Goal: Transaction & Acquisition: Purchase product/service

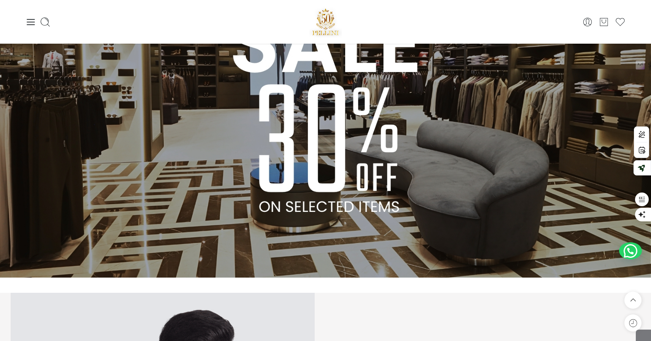
scroll to position [461, 0]
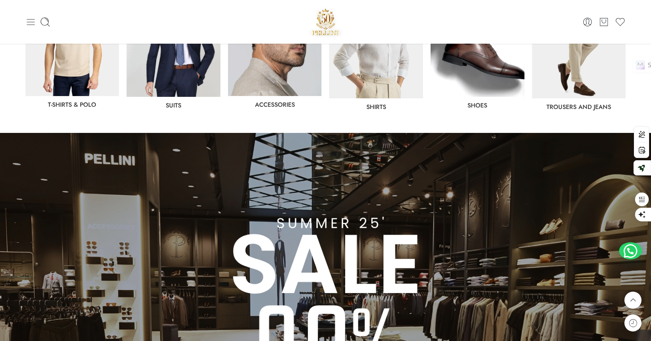
click at [32, 22] on icon at bounding box center [30, 22] width 11 height 11
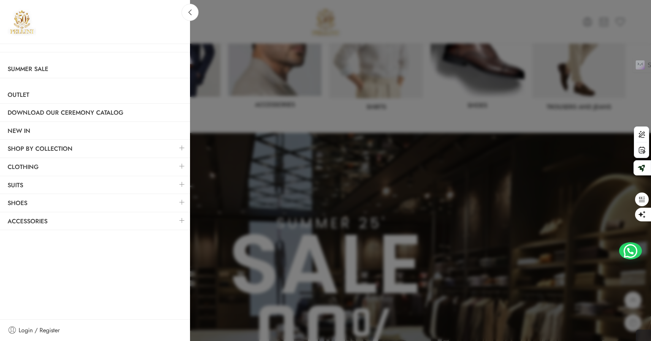
click at [181, 165] on link at bounding box center [182, 166] width 16 height 16
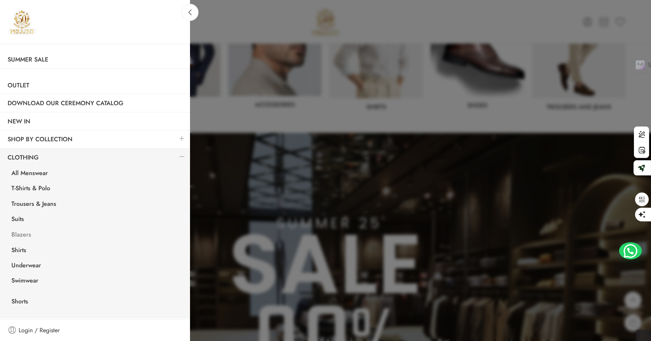
scroll to position [27, 0]
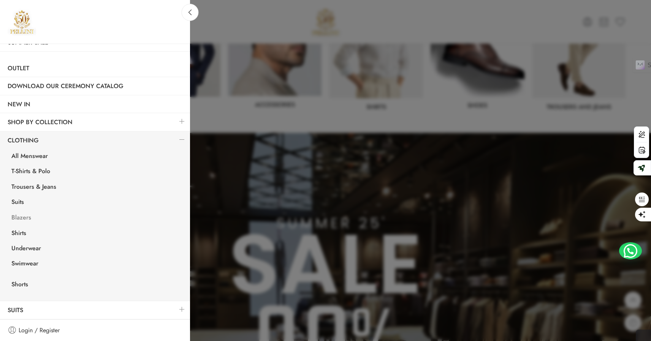
click at [23, 217] on link "Blazers" at bounding box center [97, 219] width 186 height 16
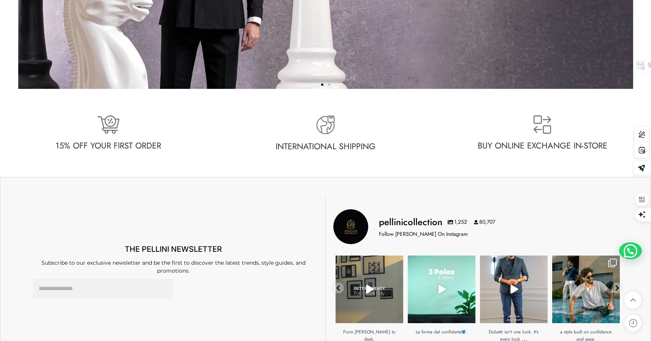
scroll to position [2040, 0]
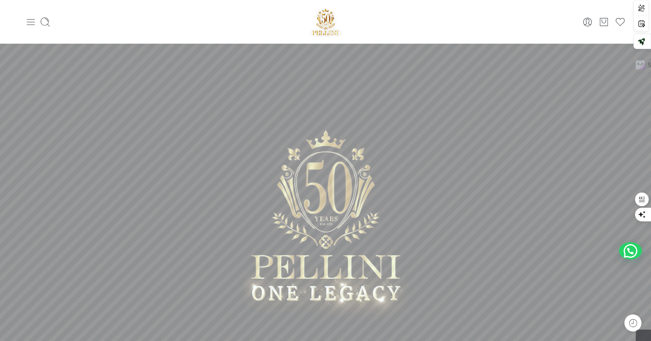
click at [32, 23] on icon at bounding box center [30, 22] width 11 height 11
